Goal: Transaction & Acquisition: Purchase product/service

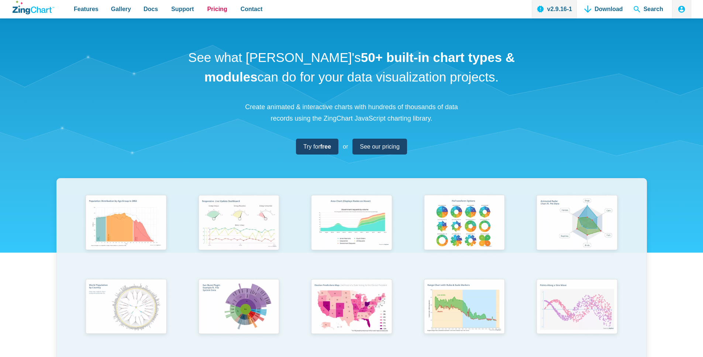
click at [213, 7] on span "Pricing" at bounding box center [217, 9] width 20 height 10
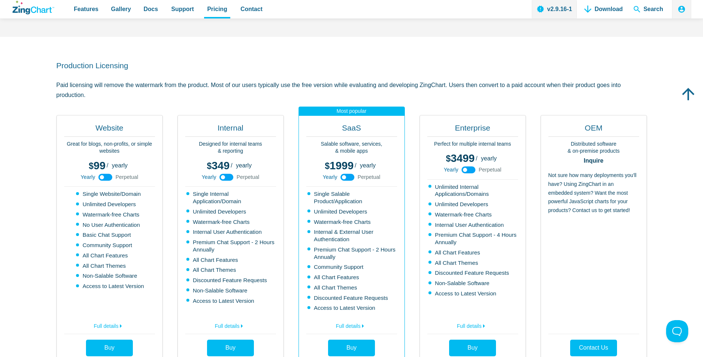
click at [473, 170] on use "App Content" at bounding box center [469, 169] width 14 height 7
click at [469, 170] on icon "App Content" at bounding box center [468, 170] width 17 height 17
click at [469, 170] on use "App Content" at bounding box center [469, 169] width 14 height 7
click at [469, 170] on icon "App Content" at bounding box center [468, 170] width 17 height 17
click at [469, 170] on use "App Content" at bounding box center [469, 169] width 14 height 7
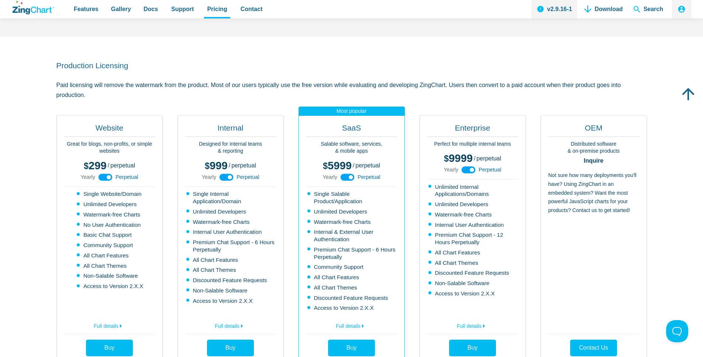
click at [469, 170] on icon "App Content" at bounding box center [468, 170] width 17 height 17
click at [469, 170] on use "App Content" at bounding box center [469, 169] width 14 height 7
click at [469, 170] on icon "App Content" at bounding box center [468, 170] width 17 height 17
click at [469, 170] on use "App Content" at bounding box center [469, 169] width 14 height 7
click at [469, 170] on icon "App Content" at bounding box center [468, 170] width 17 height 17
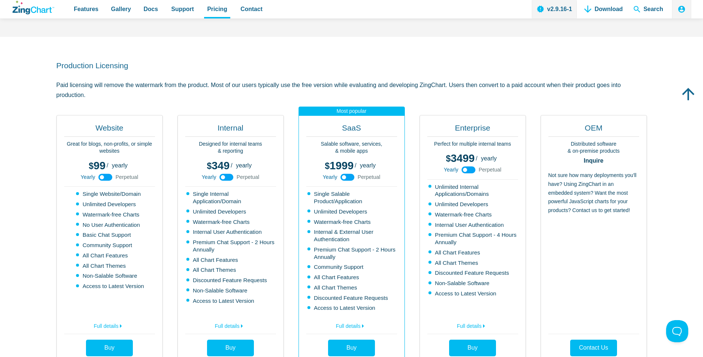
click at [469, 170] on use "App Content" at bounding box center [469, 169] width 14 height 7
click at [469, 170] on icon "App Content" at bounding box center [468, 170] width 17 height 17
click at [469, 170] on use "App Content" at bounding box center [469, 169] width 14 height 7
click at [469, 170] on icon "App Content" at bounding box center [468, 170] width 17 height 17
click at [469, 170] on use "App Content" at bounding box center [469, 169] width 14 height 7
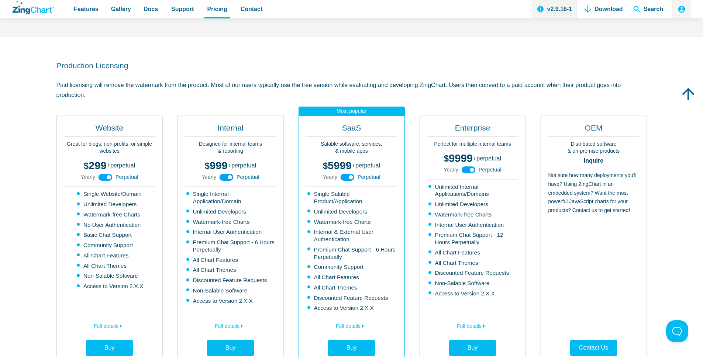
click at [469, 170] on icon "App Content" at bounding box center [468, 170] width 17 height 17
click at [469, 170] on use "App Content" at bounding box center [469, 169] width 14 height 7
click at [469, 170] on icon "App Content" at bounding box center [468, 170] width 17 height 17
click at [469, 170] on use "App Content" at bounding box center [469, 169] width 14 height 7
click at [469, 170] on icon "App Content" at bounding box center [468, 170] width 17 height 17
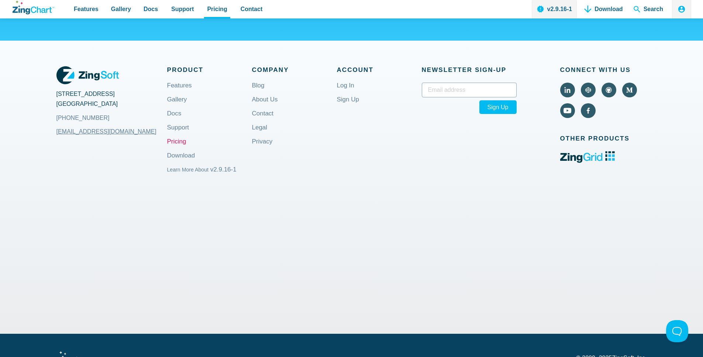
scroll to position [684, 0]
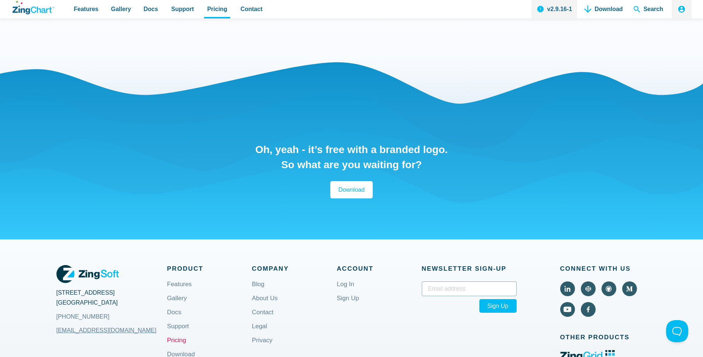
click at [46, 4] on icon "ZingChart Logo. Click to return to the homepage" at bounding box center [34, 8] width 42 height 14
